Goal: Task Accomplishment & Management: Use online tool/utility

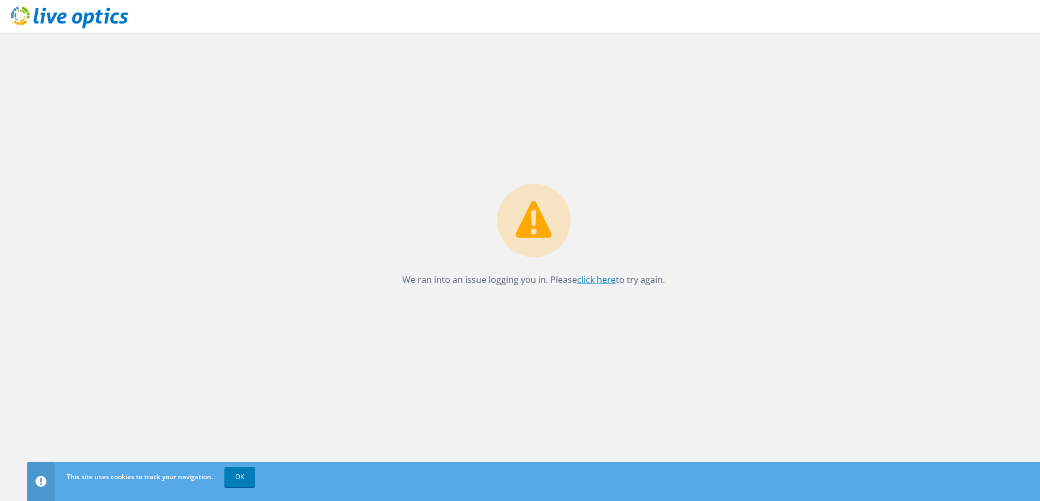
click at [594, 279] on link "click here" at bounding box center [596, 280] width 39 height 12
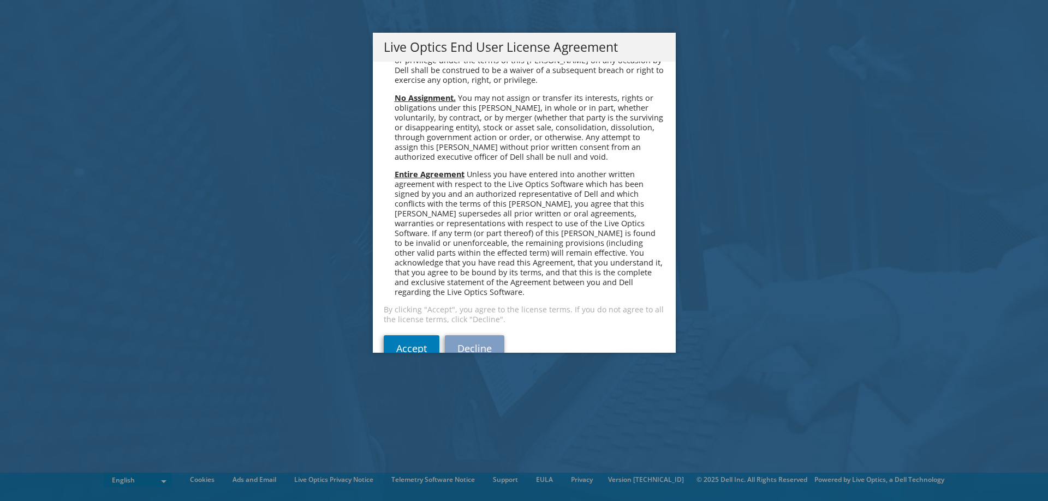
scroll to position [4126, 0]
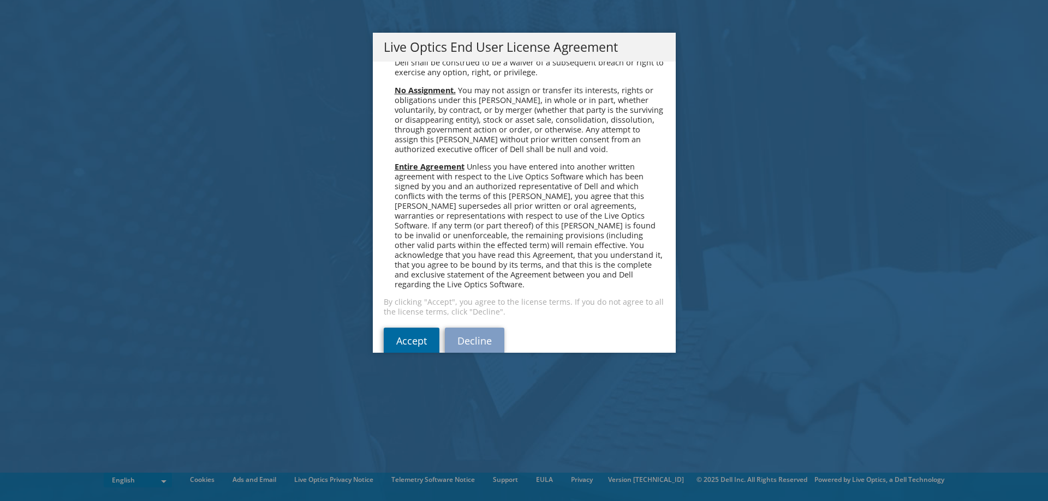
click at [402, 328] on link "Accept" at bounding box center [412, 341] width 56 height 26
